Goal: Book appointment/travel/reservation

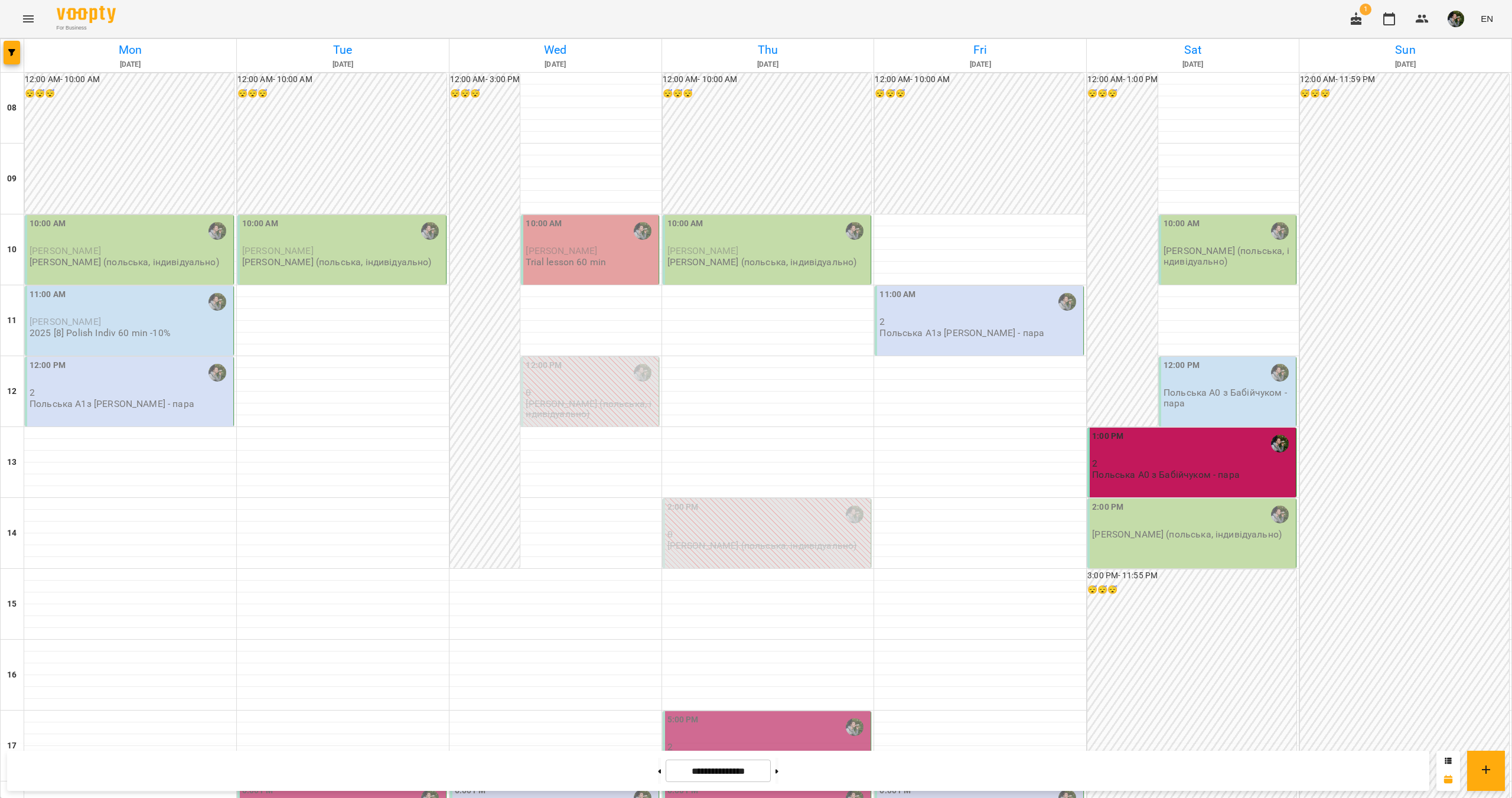
scroll to position [295, 0]
click at [624, 773] on div "**********" at bounding box center [718, 771] width 1422 height 40
click at [653, 772] on div at bounding box center [659, 771] width 13 height 26
click at [658, 772] on button at bounding box center [659, 771] width 3 height 26
type input "**********"
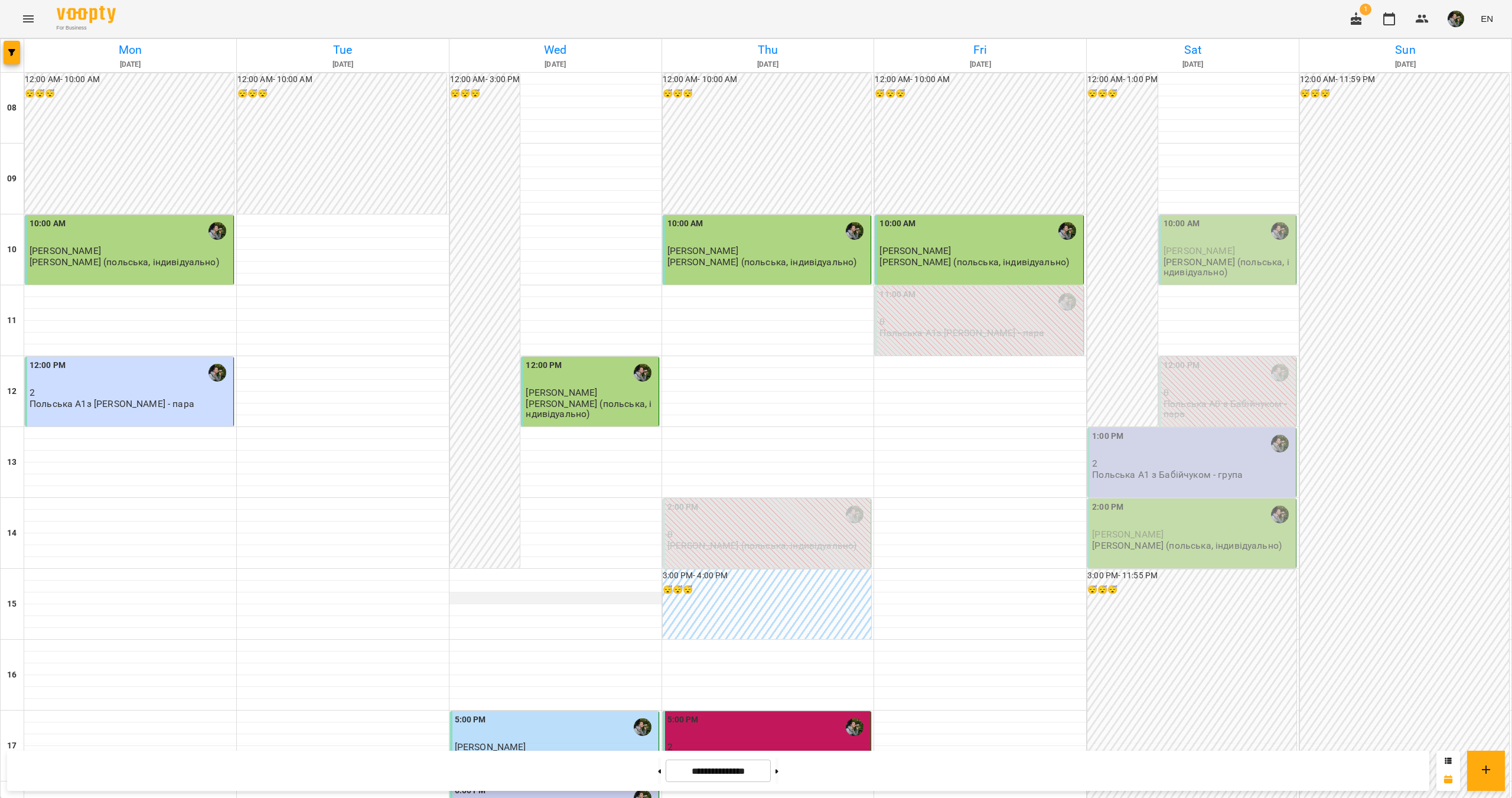
scroll to position [177, 0]
click at [1356, 23] on icon "button" at bounding box center [1356, 18] width 11 height 13
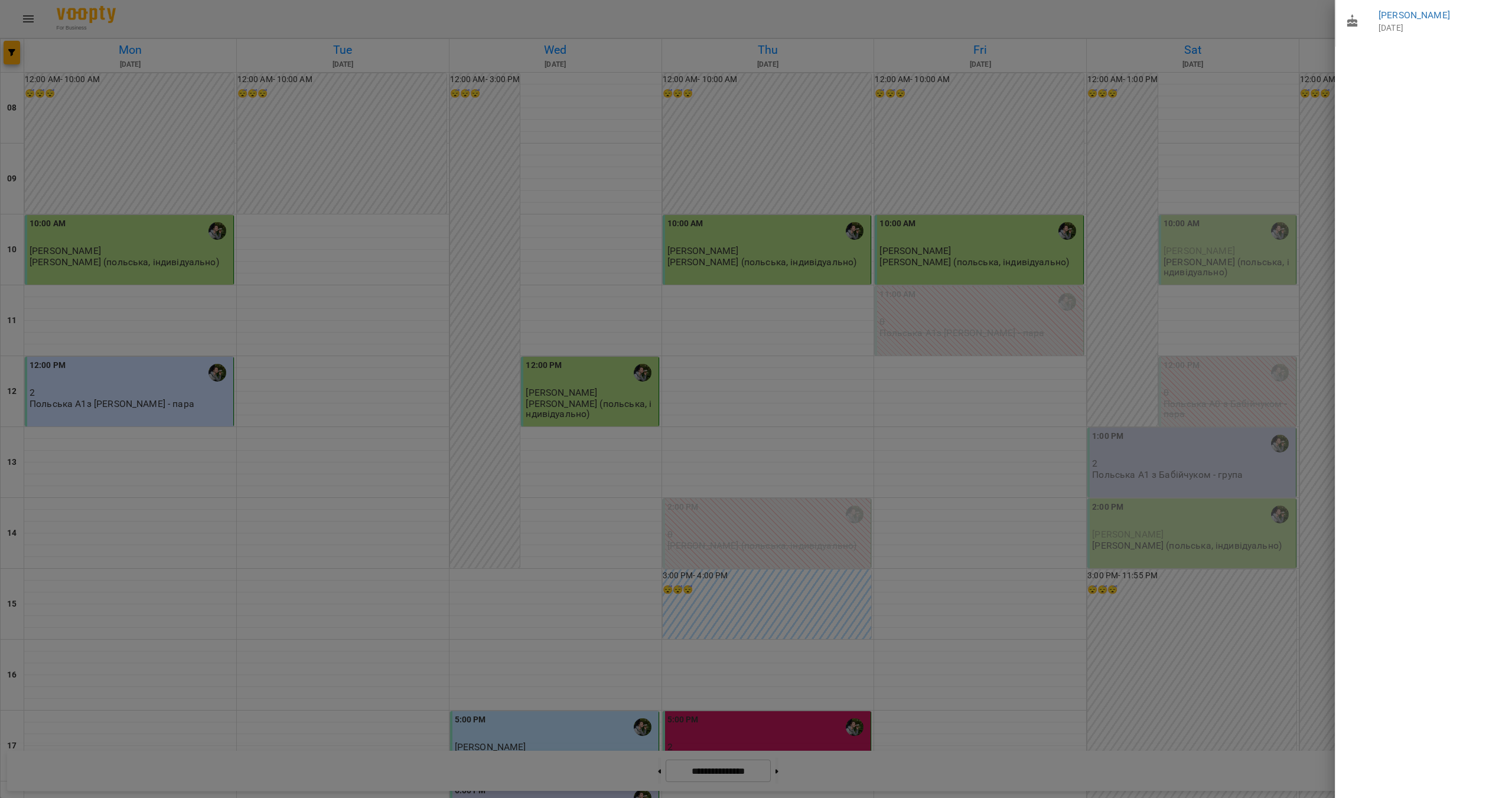
click at [1292, 16] on div at bounding box center [756, 399] width 1512 height 798
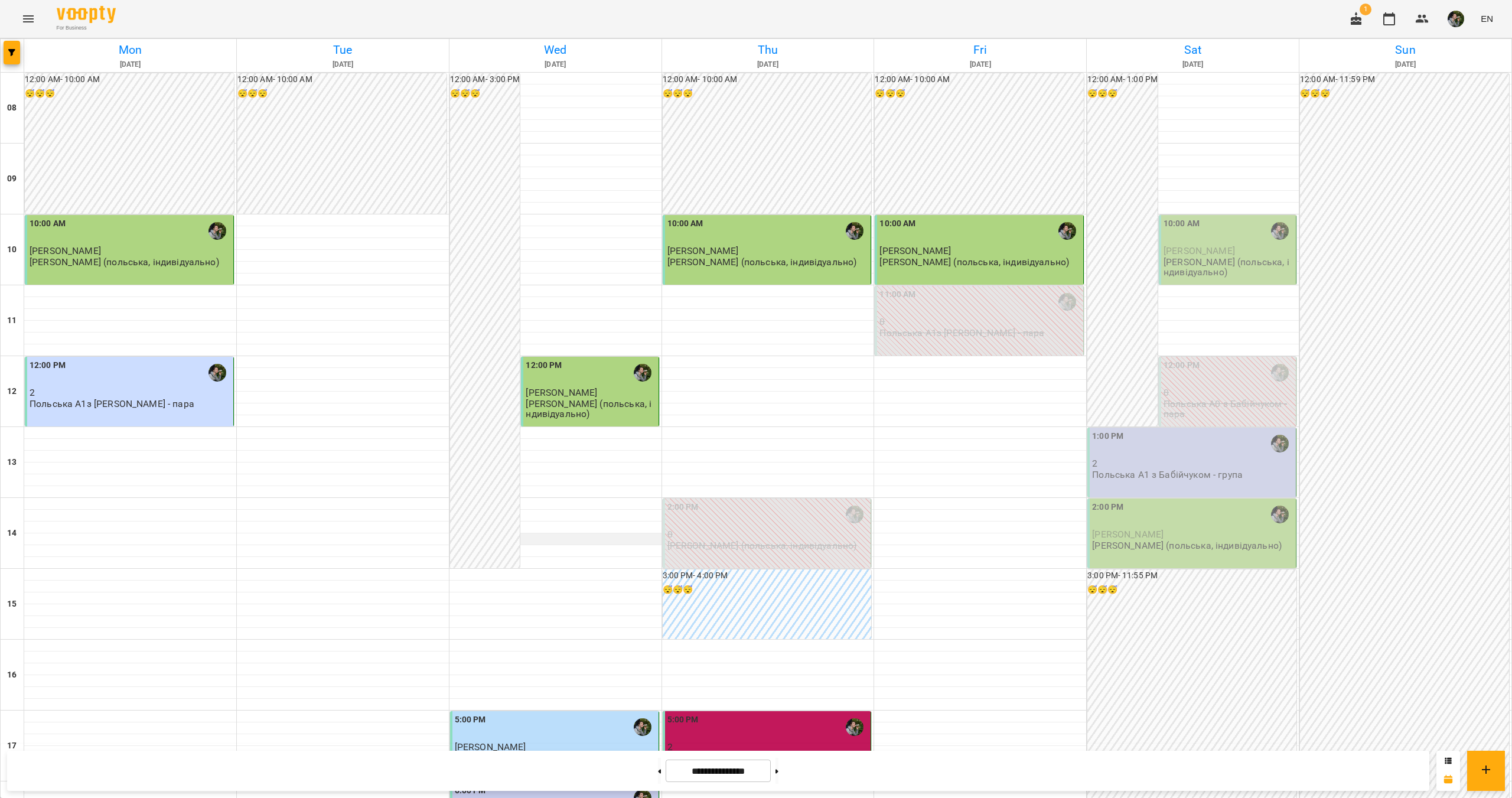
scroll to position [0, 0]
click at [1181, 260] on p "[PERSON_NAME] (польська, індивідуально)" at bounding box center [1228, 267] width 130 height 20
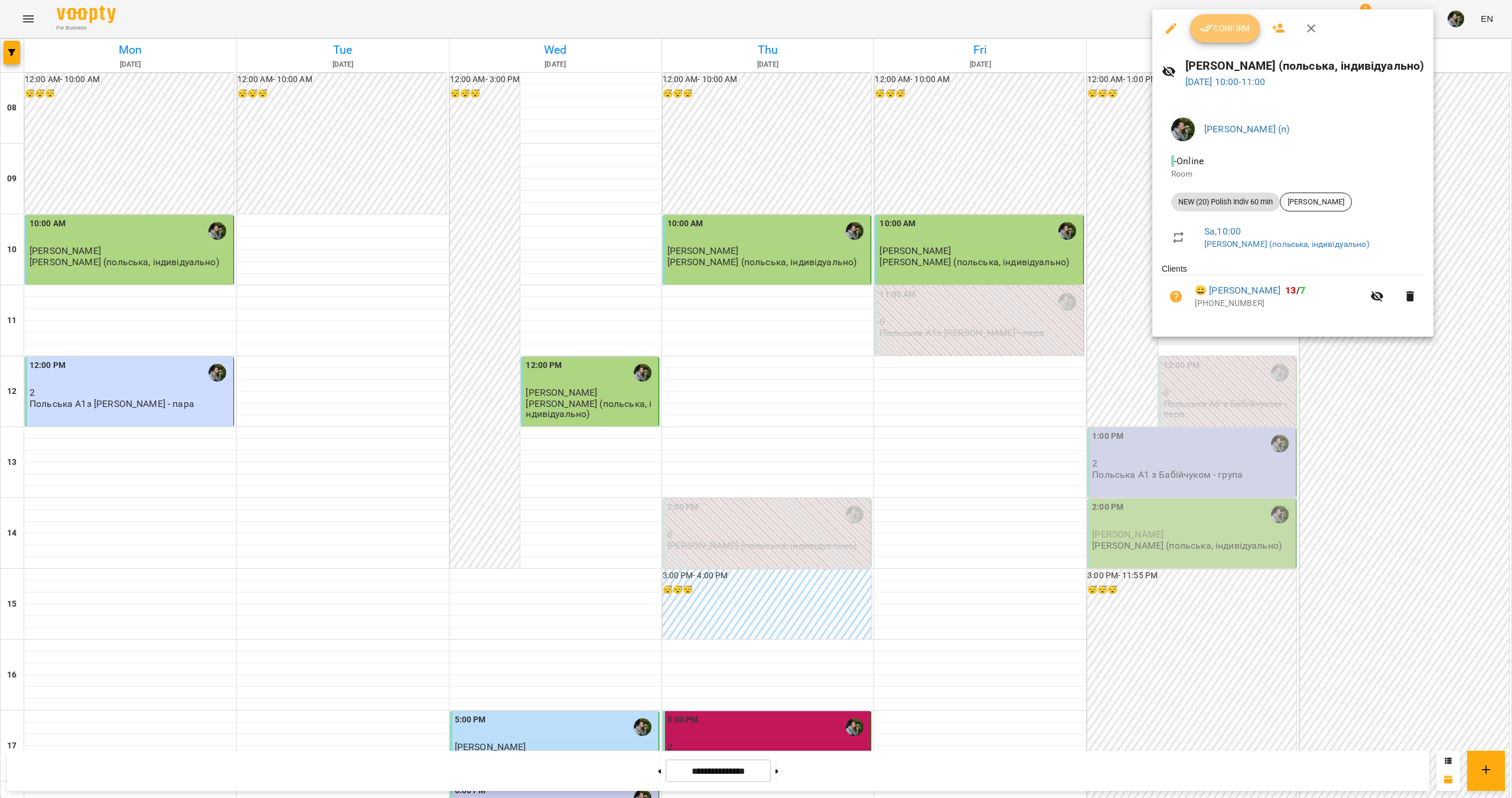
click at [1217, 38] on button "Confirm" at bounding box center [1224, 28] width 70 height 28
